Goal: Information Seeking & Learning: Learn about a topic

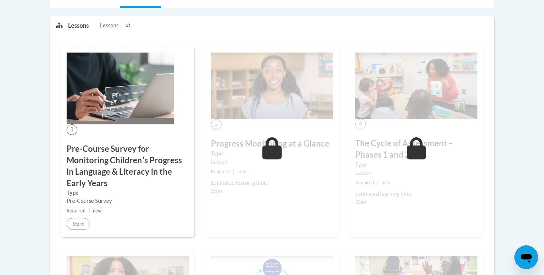
scroll to position [172, 0]
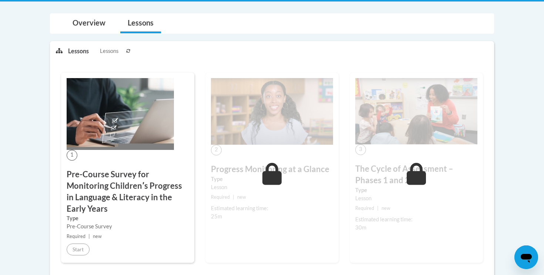
click at [118, 117] on img at bounding box center [120, 114] width 107 height 72
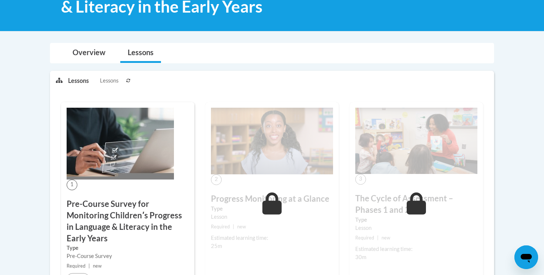
scroll to position [160, 0]
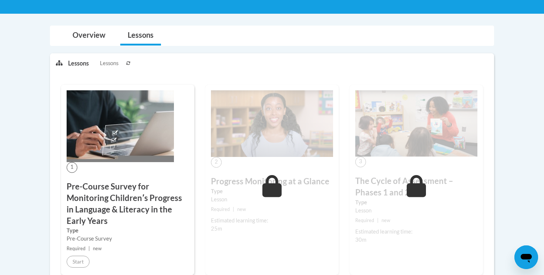
click at [128, 133] on img at bounding box center [120, 126] width 107 height 72
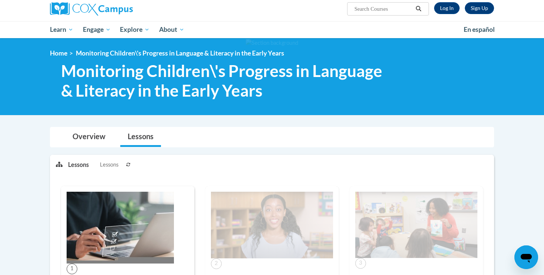
scroll to position [0, 0]
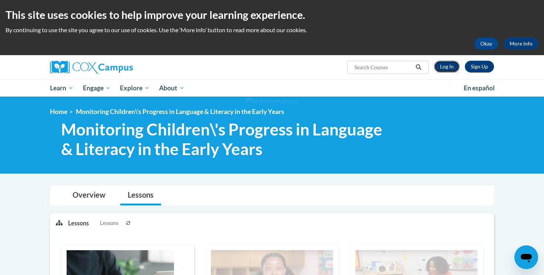
click at [444, 69] on link "Log In" at bounding box center [447, 67] width 26 height 12
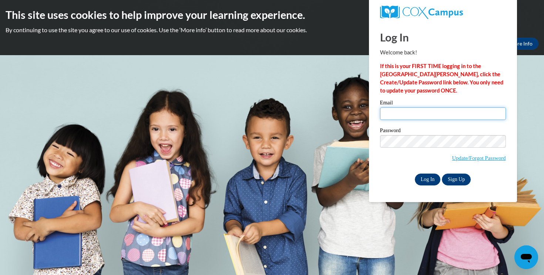
type input "rcoffman@corinth.k12.ms.us"
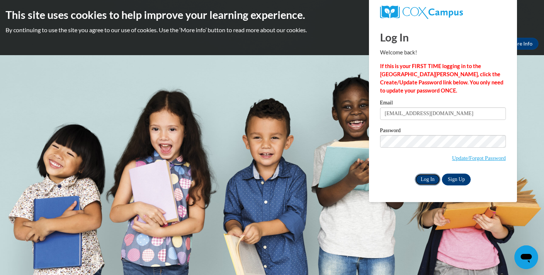
click at [433, 183] on input "Log In" at bounding box center [428, 180] width 26 height 12
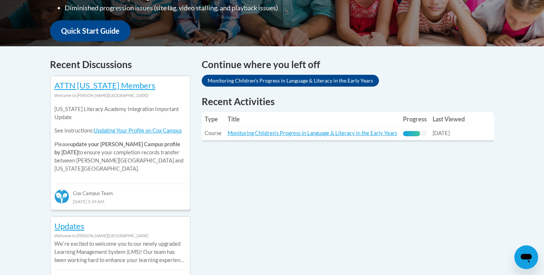
scroll to position [269, 0]
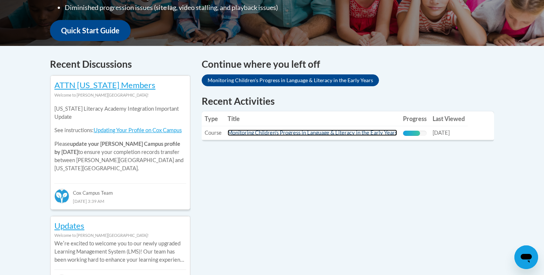
click at [341, 134] on link "Monitoring Children's Progress in Language & Literacy in the Early Years" at bounding box center [313, 133] width 170 height 6
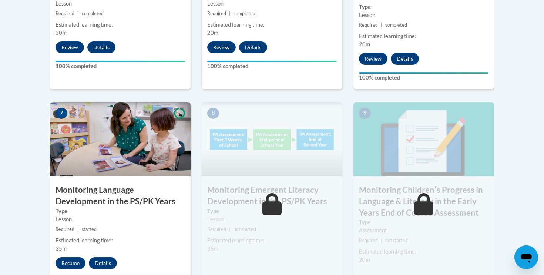
scroll to position [594, 0]
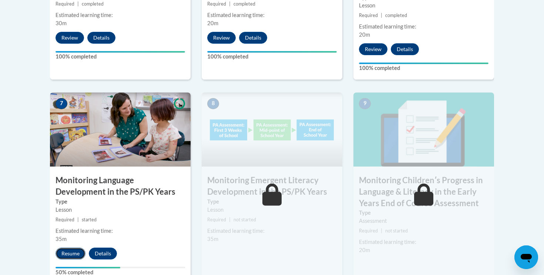
click at [73, 252] on button "Resume" at bounding box center [71, 254] width 30 height 12
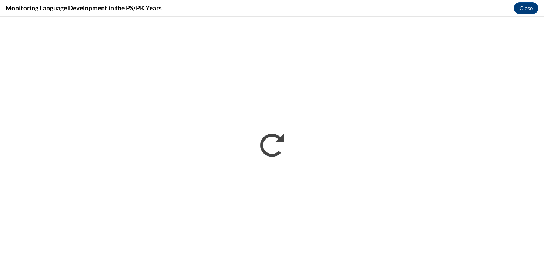
scroll to position [0, 0]
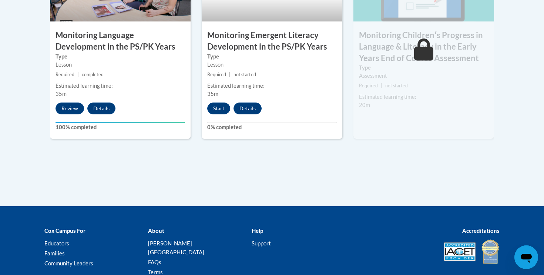
scroll to position [741, 0]
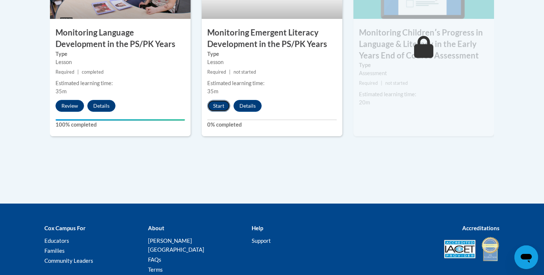
click at [217, 105] on button "Start" at bounding box center [218, 106] width 23 height 12
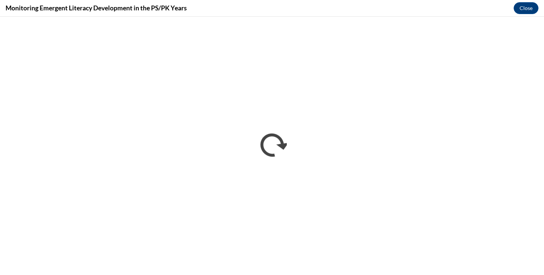
scroll to position [0, 0]
